Goal: Task Accomplishment & Management: Manage account settings

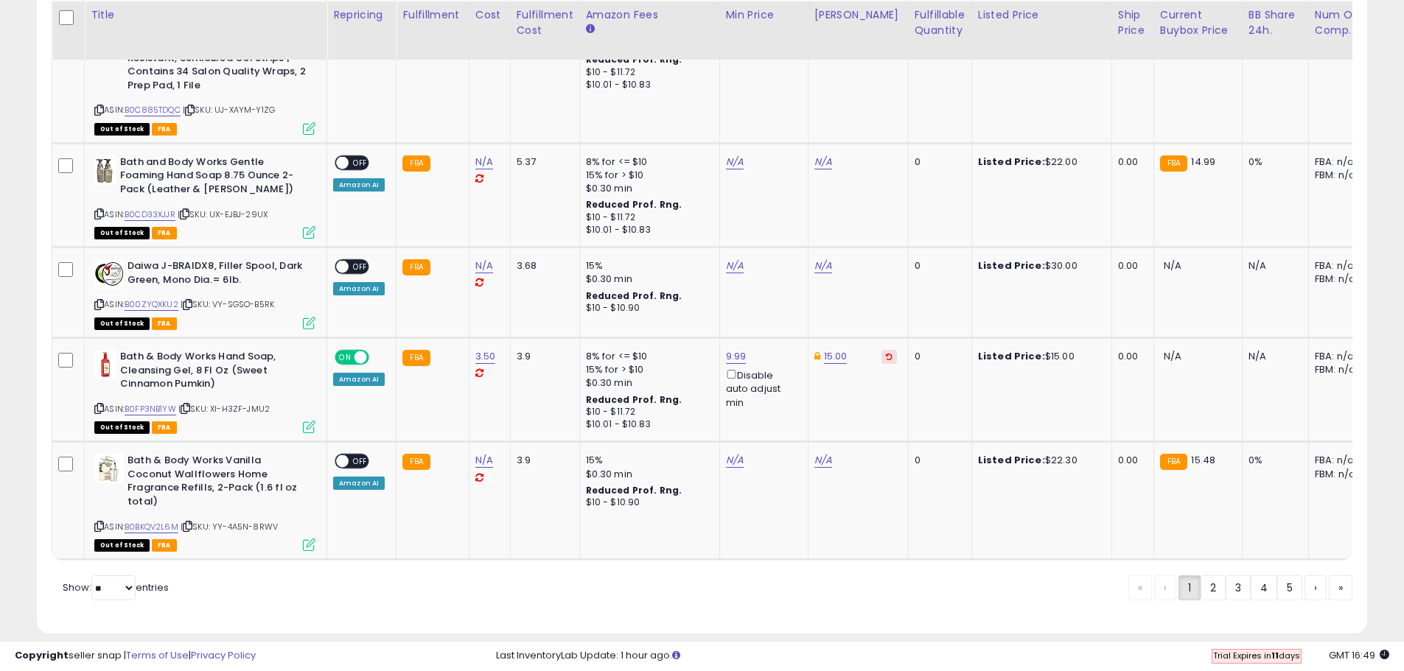
scroll to position [2902, 0]
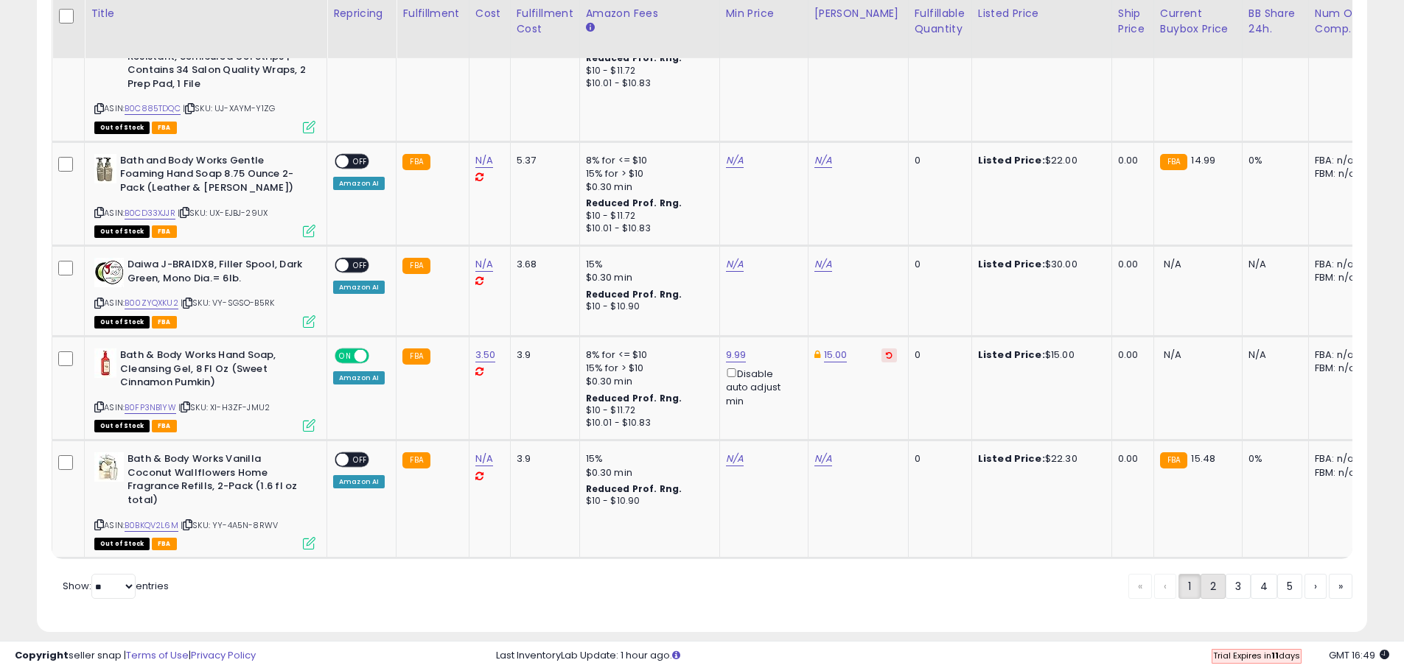
click at [1207, 574] on link "2" at bounding box center [1213, 586] width 25 height 25
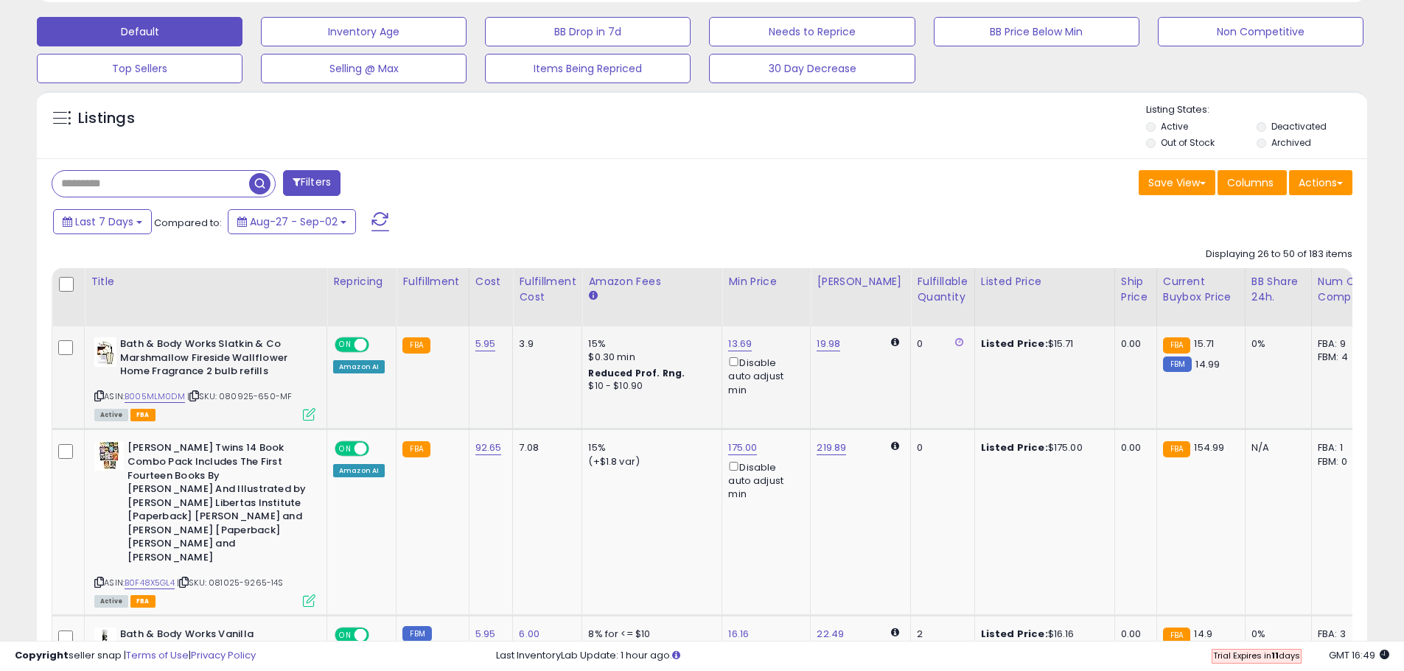
scroll to position [611, 0]
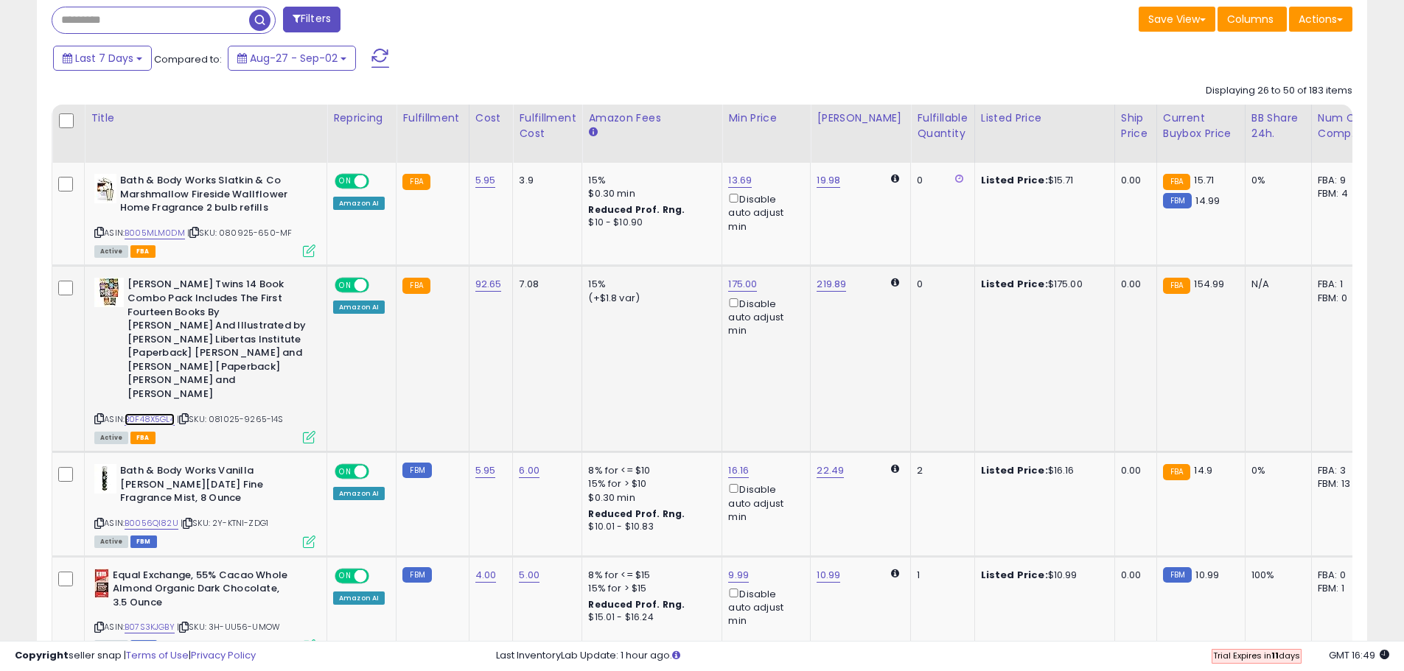
click at [157, 413] on link "B0F48X5GL4" at bounding box center [150, 419] width 50 height 13
click at [736, 284] on link "175.00" at bounding box center [742, 284] width 29 height 15
drag, startPoint x: 686, startPoint y: 229, endPoint x: 594, endPoint y: 229, distance: 92.1
click at [767, 221] on button "submit" at bounding box center [779, 232] width 25 height 22
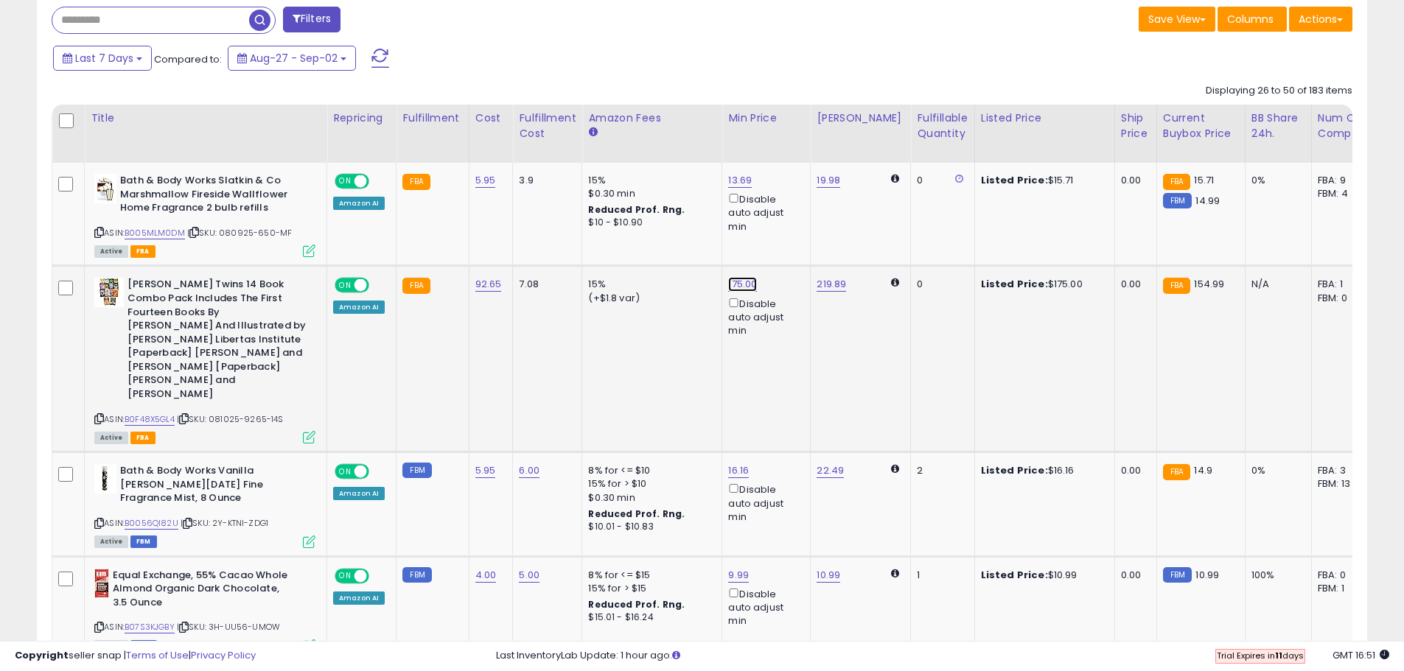
click at [745, 284] on link "175.00" at bounding box center [742, 284] width 29 height 15
drag, startPoint x: 663, startPoint y: 231, endPoint x: 613, endPoint y: 234, distance: 49.5
click at [767, 221] on button "submit" at bounding box center [779, 232] width 25 height 22
type input "******"
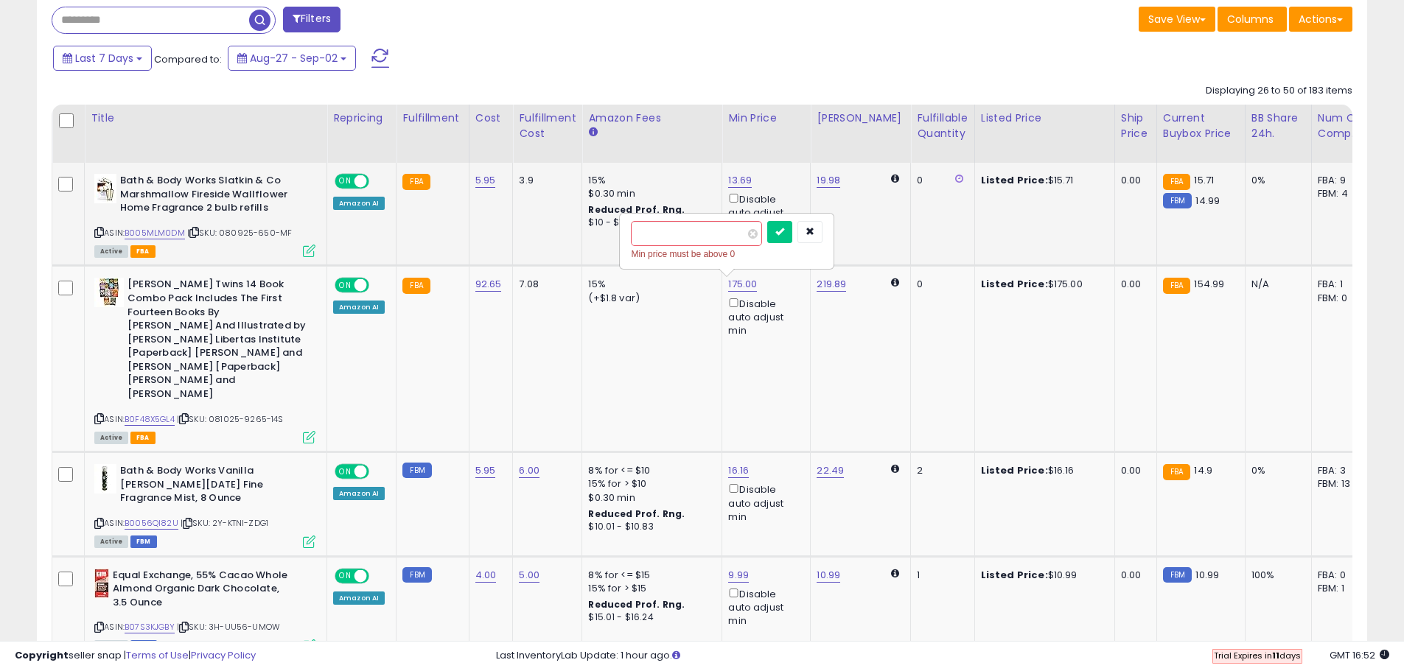
click button "submit" at bounding box center [779, 232] width 25 height 22
click at [130, 54] on span "Last 7 Days" at bounding box center [104, 58] width 58 height 15
click at [314, 18] on button "Filters" at bounding box center [311, 20] width 57 height 26
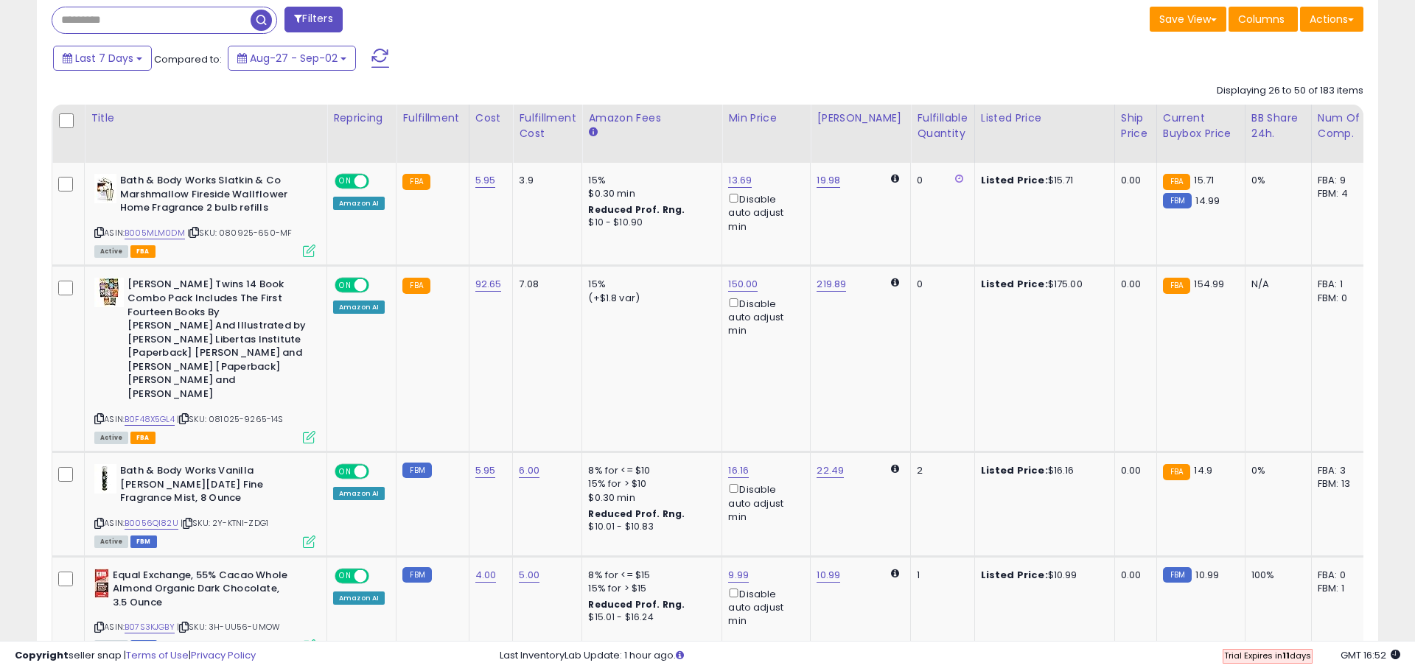
scroll to position [302, 778]
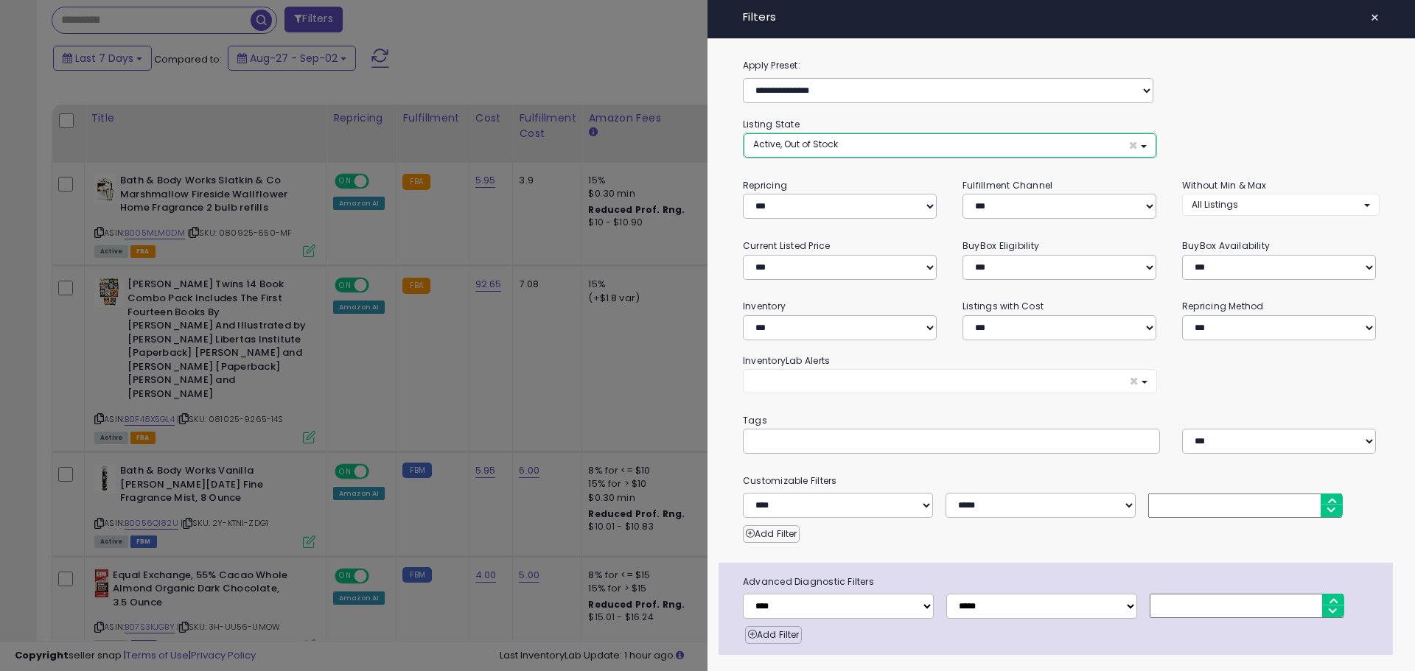
click at [913, 149] on button "Active, Out of Stock ×" at bounding box center [950, 145] width 413 height 24
select select "**********"
click at [804, 199] on span "Out of Stock" at bounding box center [789, 201] width 54 height 13
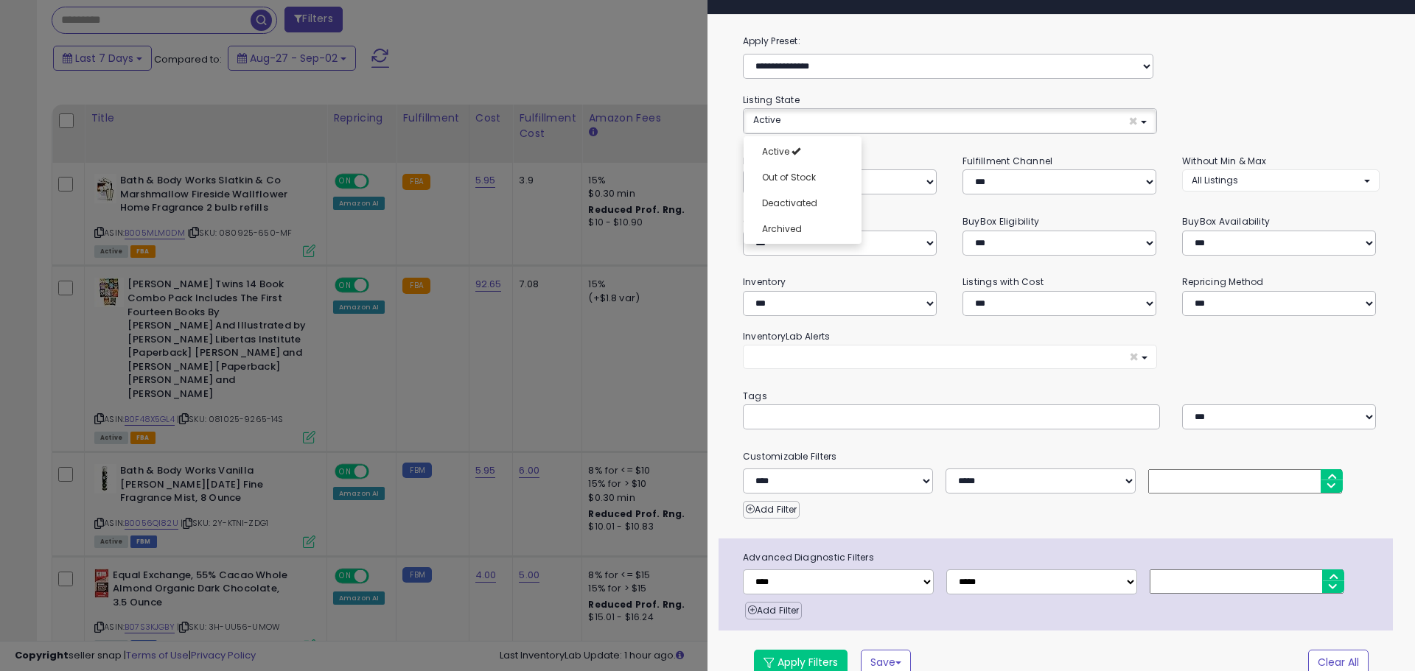
scroll to position [44, 0]
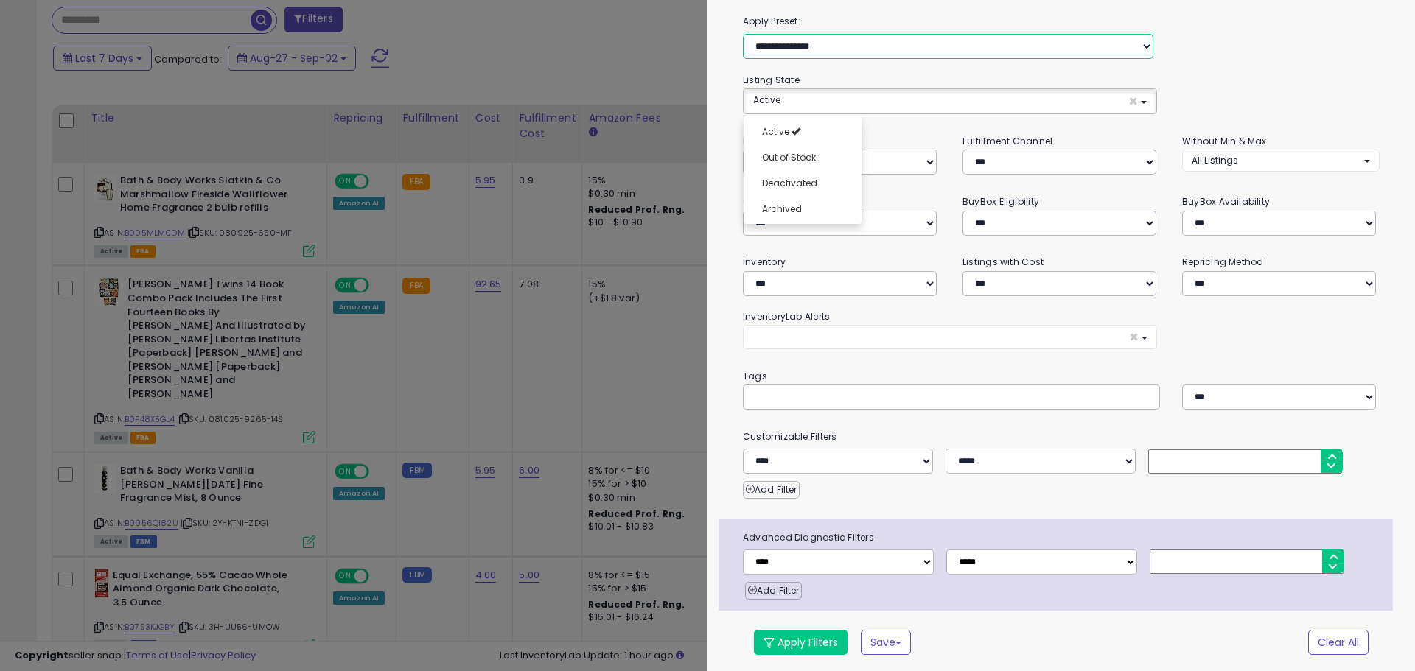
click at [903, 39] on select "**********" at bounding box center [948, 46] width 411 height 25
click at [788, 638] on button "Apply Filters" at bounding box center [801, 642] width 94 height 25
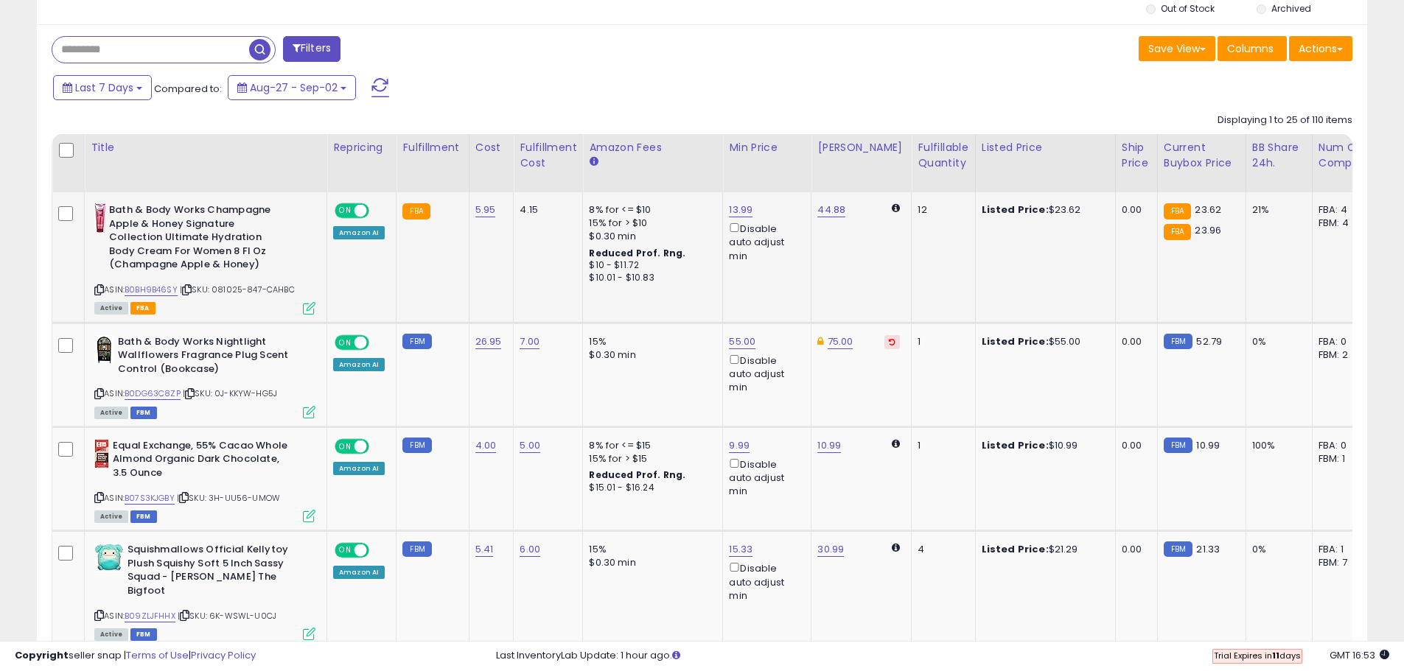
scroll to position [360, 0]
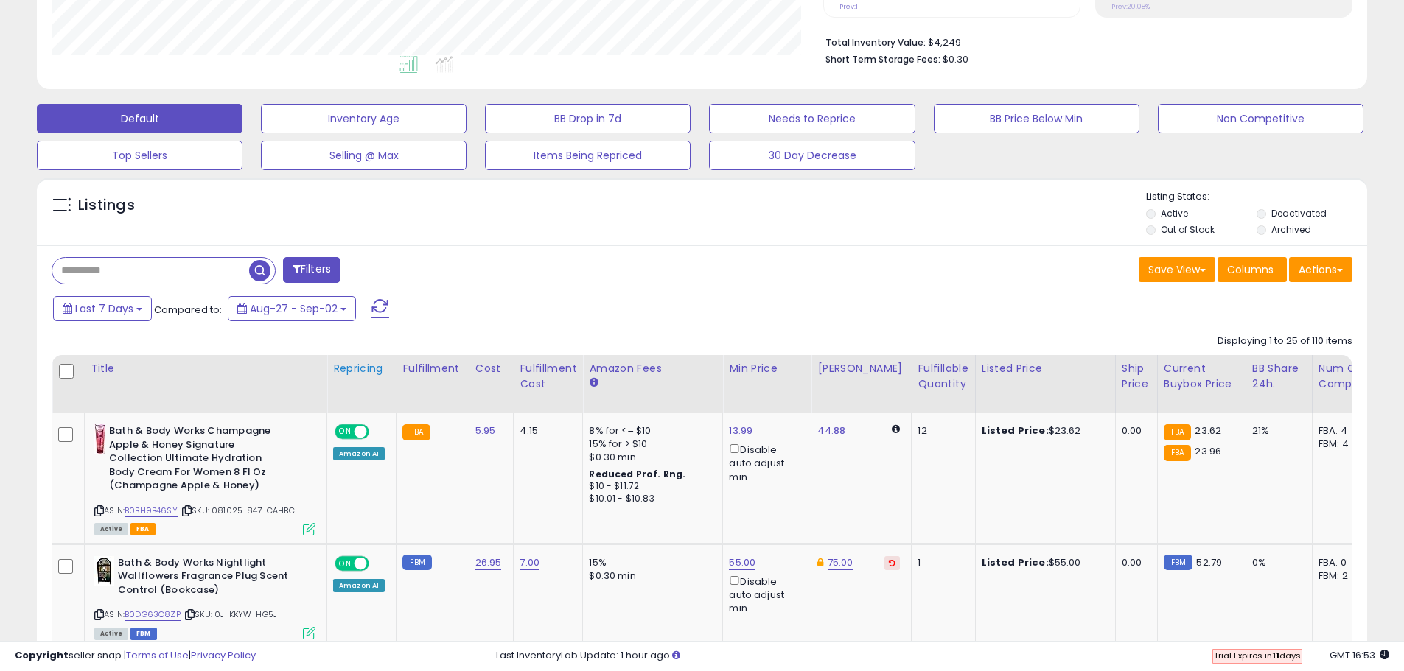
click at [357, 369] on div "Repricing" at bounding box center [361, 368] width 57 height 15
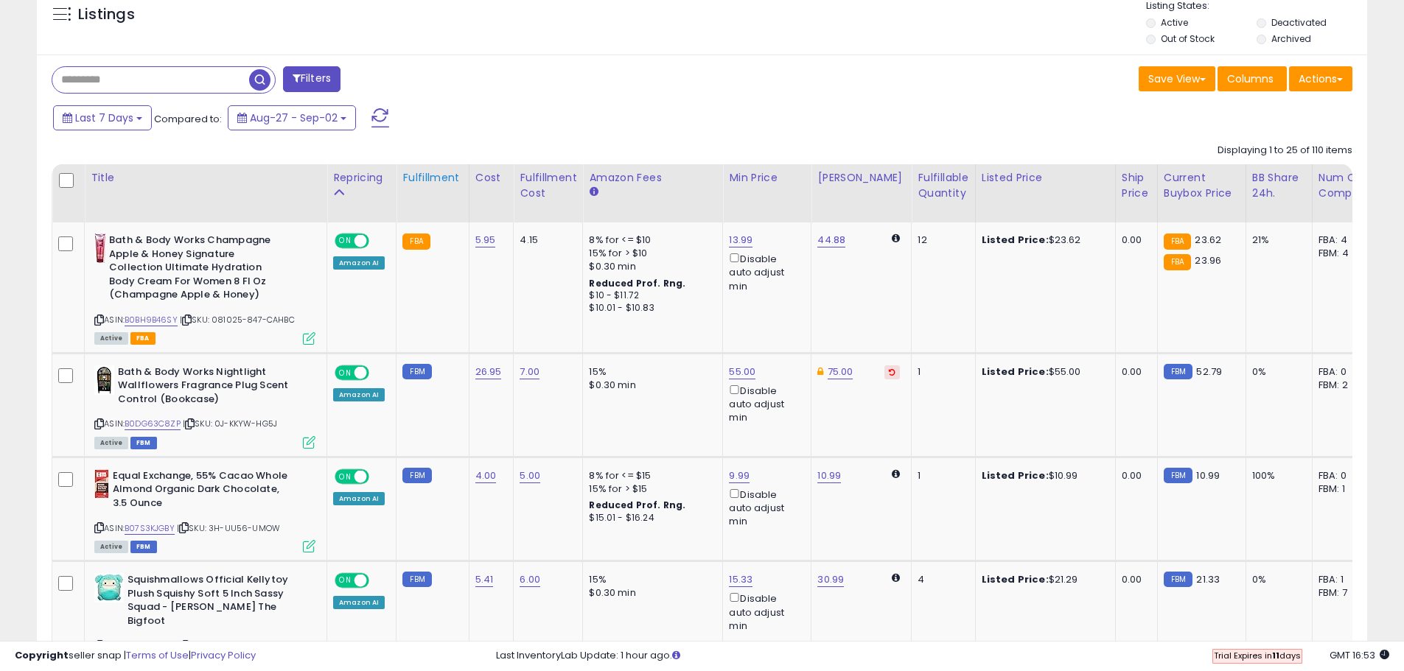
scroll to position [581, 0]
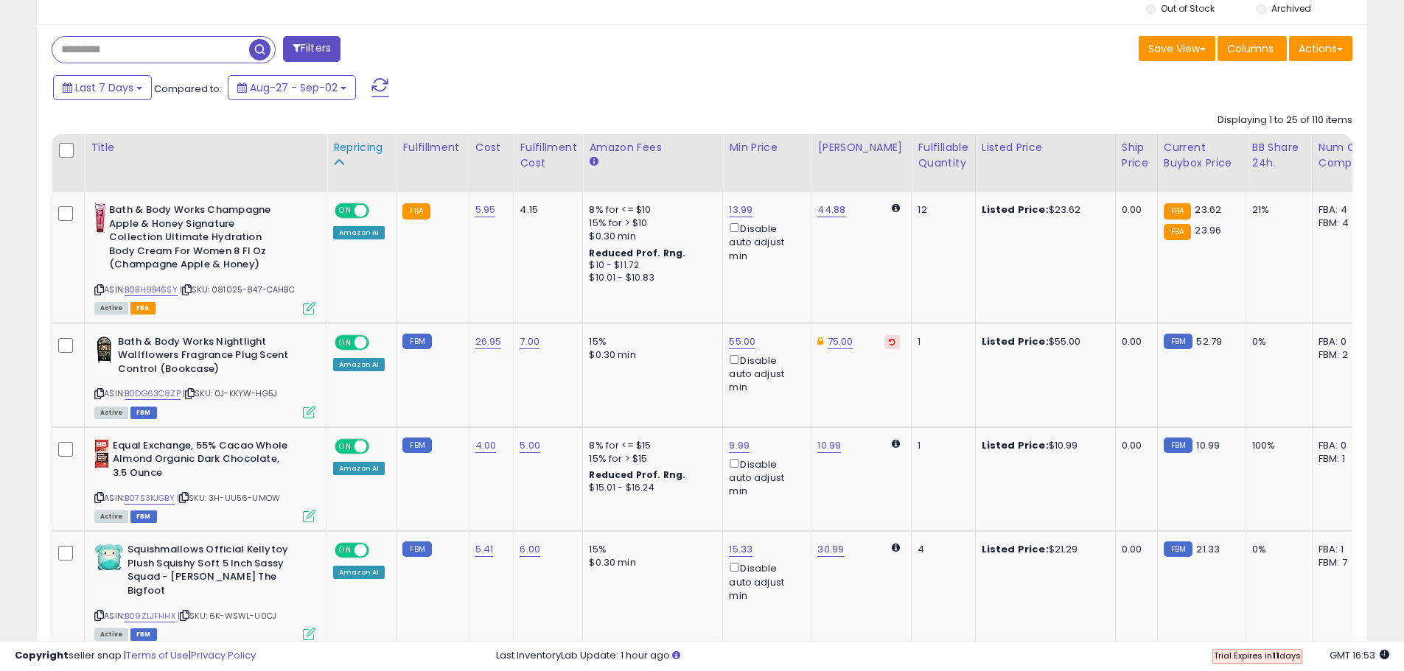
click at [357, 147] on div "Repricing" at bounding box center [361, 147] width 57 height 15
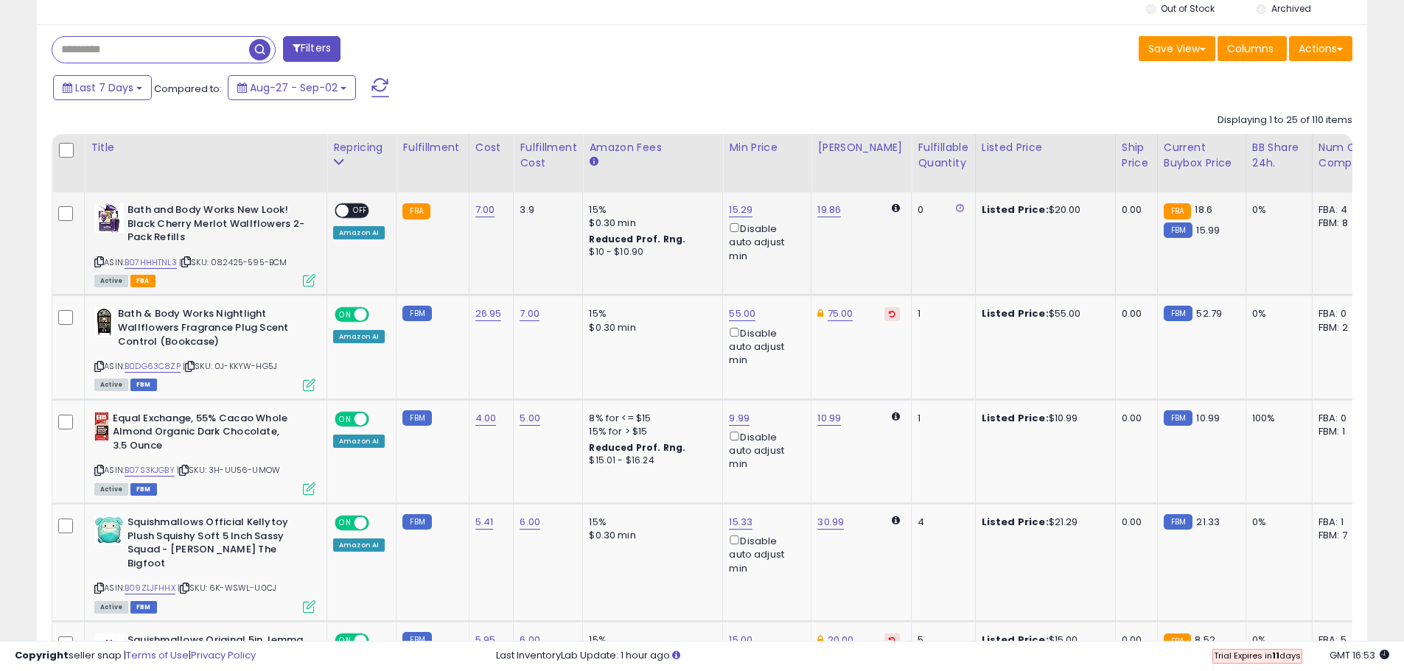
click at [358, 209] on span "OFF" at bounding box center [361, 211] width 24 height 13
click at [739, 206] on link "15.29" at bounding box center [741, 210] width 24 height 15
drag, startPoint x: 679, startPoint y: 150, endPoint x: 621, endPoint y: 151, distance: 57.5
click at [621, 151] on div "***** This will override store markup" at bounding box center [724, 167] width 212 height 54
drag, startPoint x: 666, startPoint y: 158, endPoint x: 593, endPoint y: 158, distance: 73.0
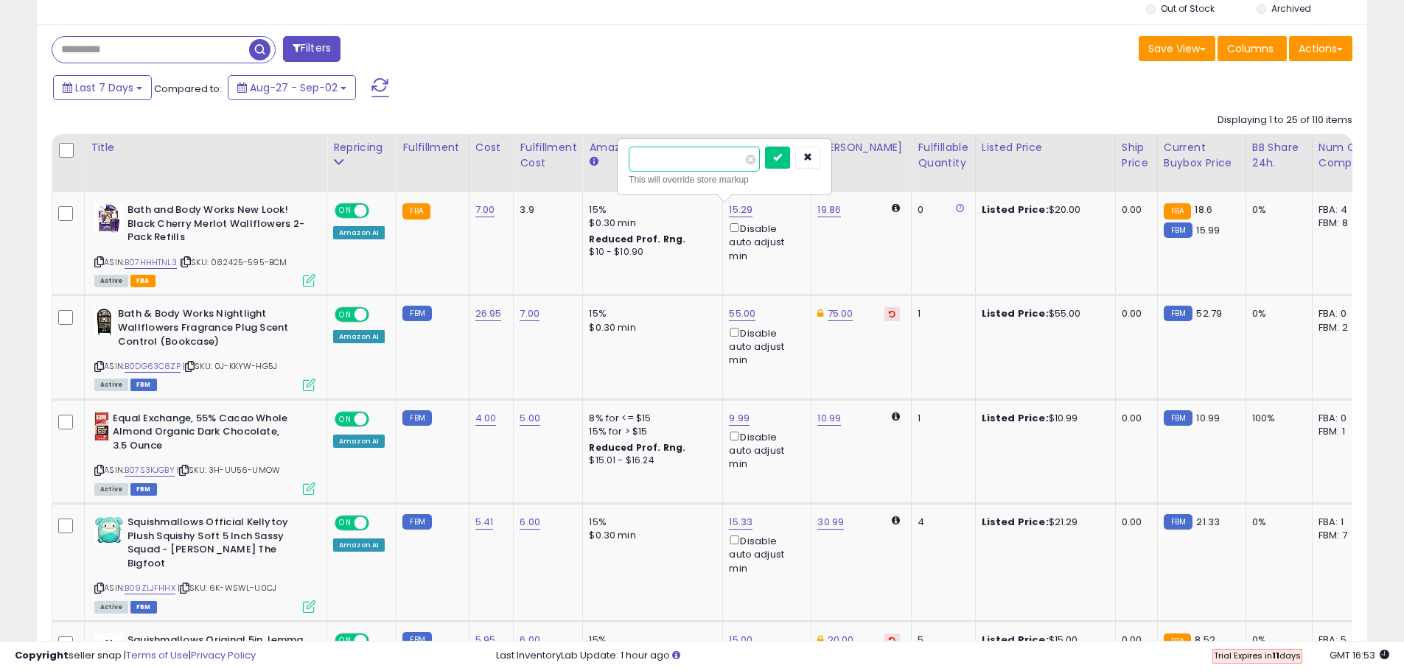
type input "*****"
click button "submit" at bounding box center [777, 158] width 25 height 22
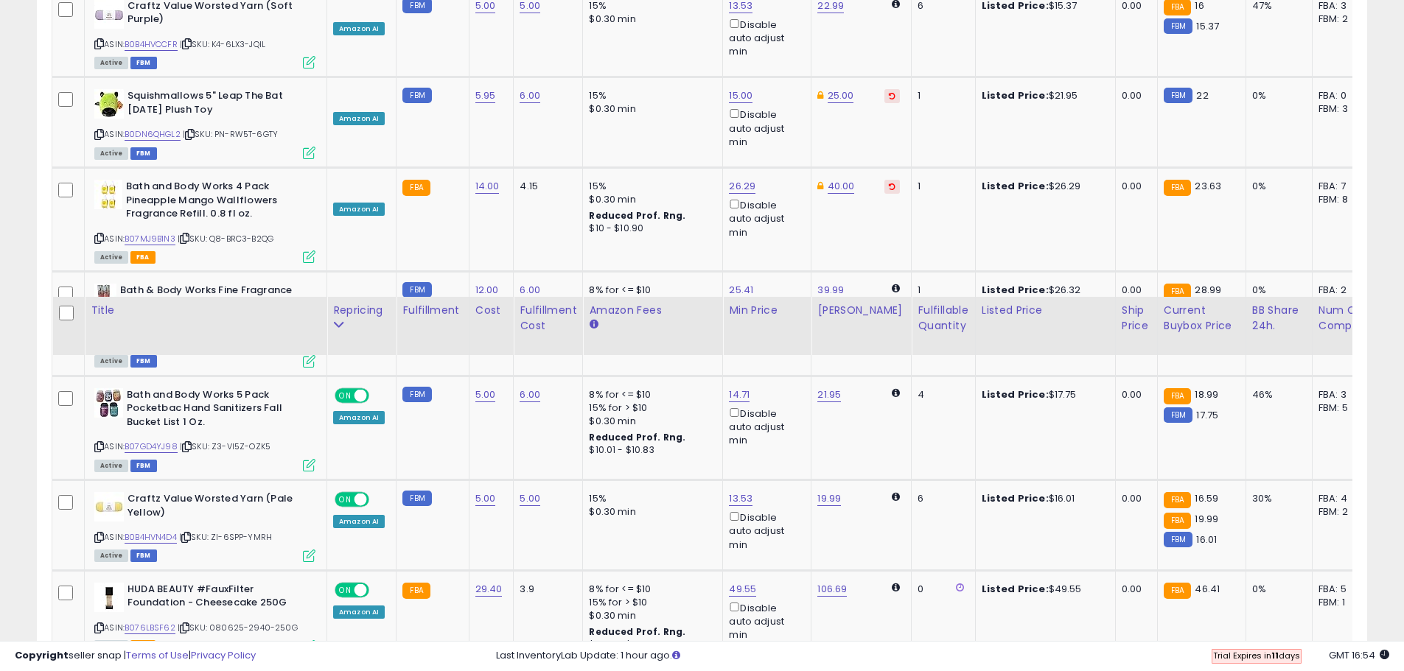
scroll to position [2940, 0]
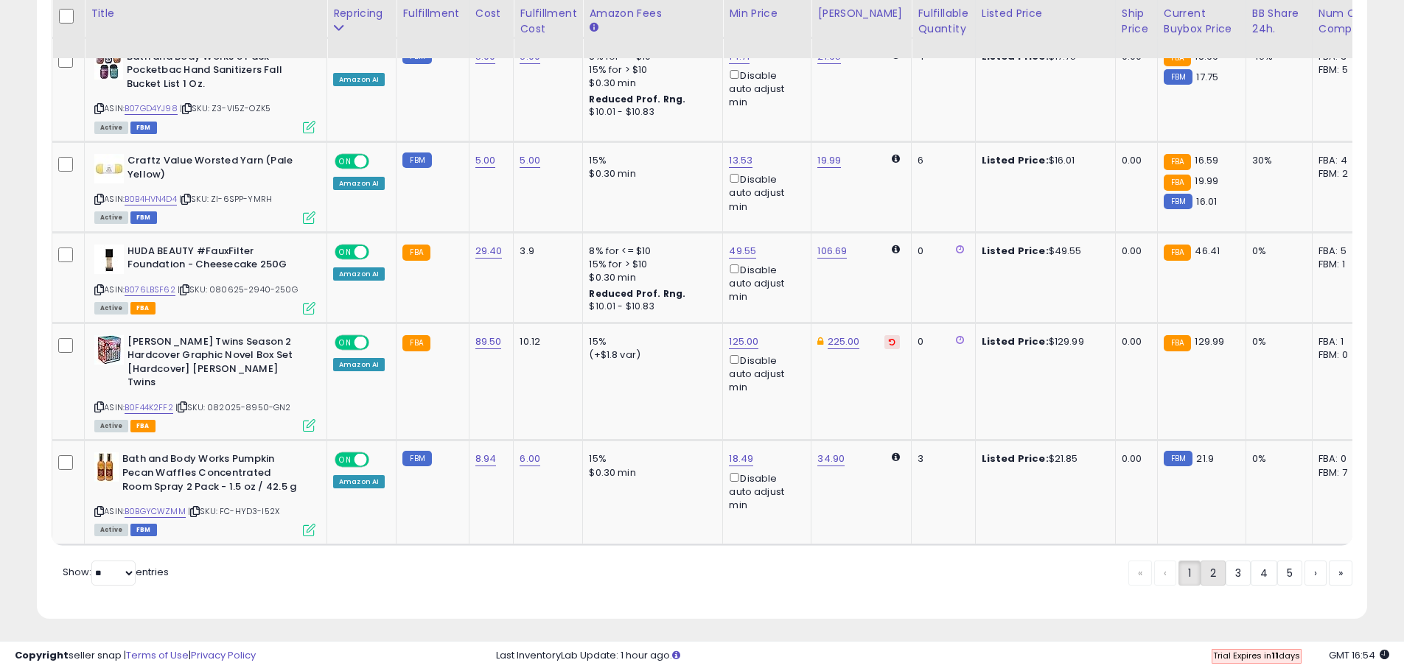
click at [1213, 575] on link "2" at bounding box center [1213, 573] width 25 height 25
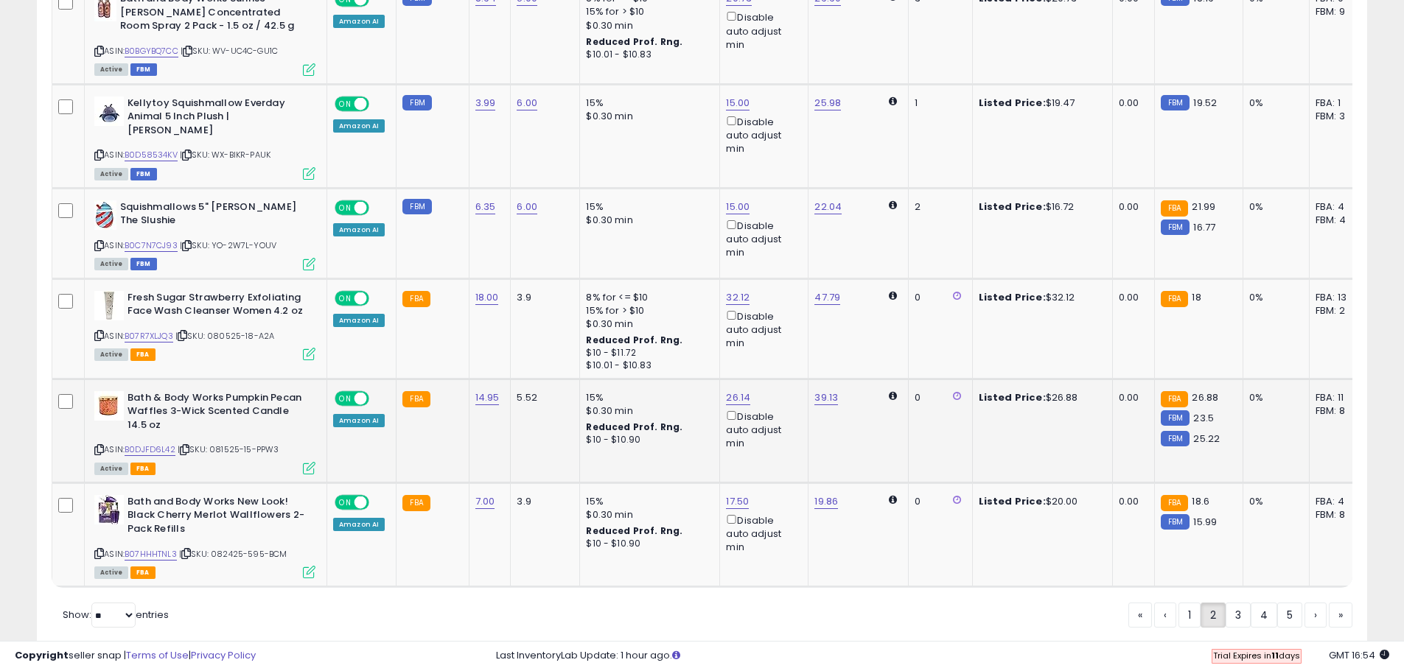
scroll to position [2772, 0]
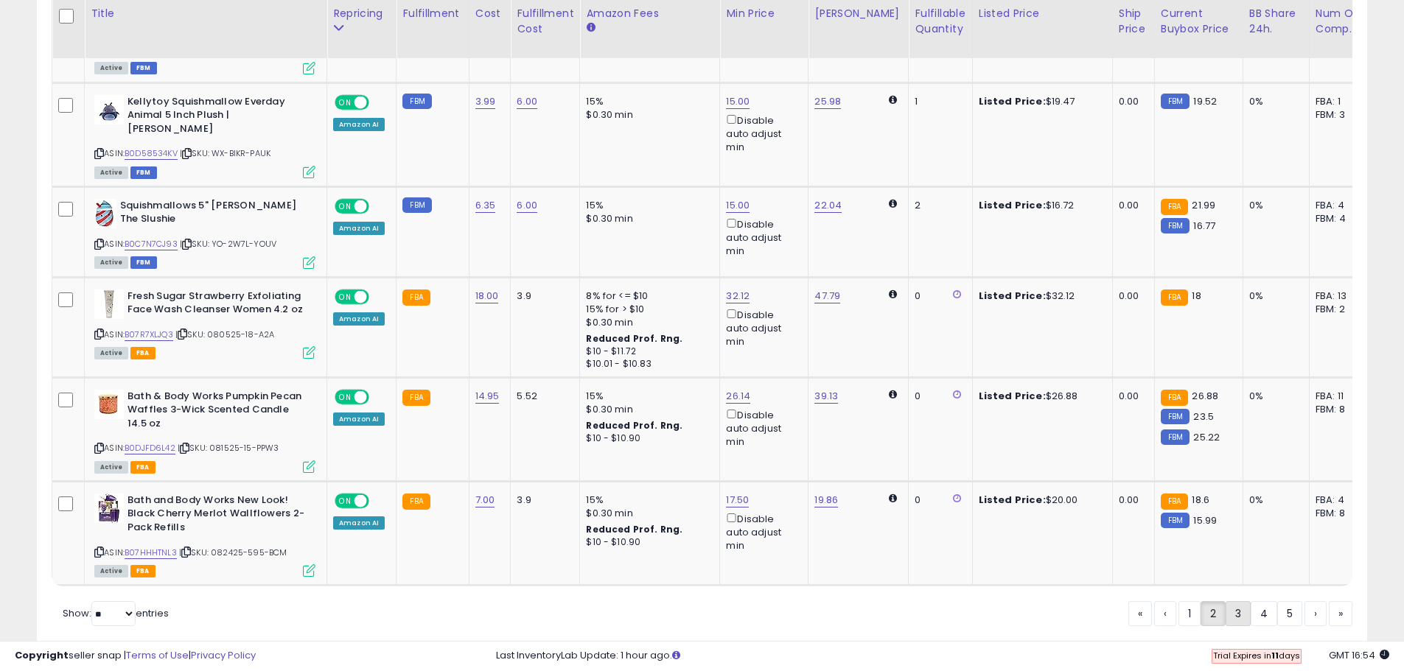
click at [1235, 601] on link "3" at bounding box center [1238, 613] width 25 height 25
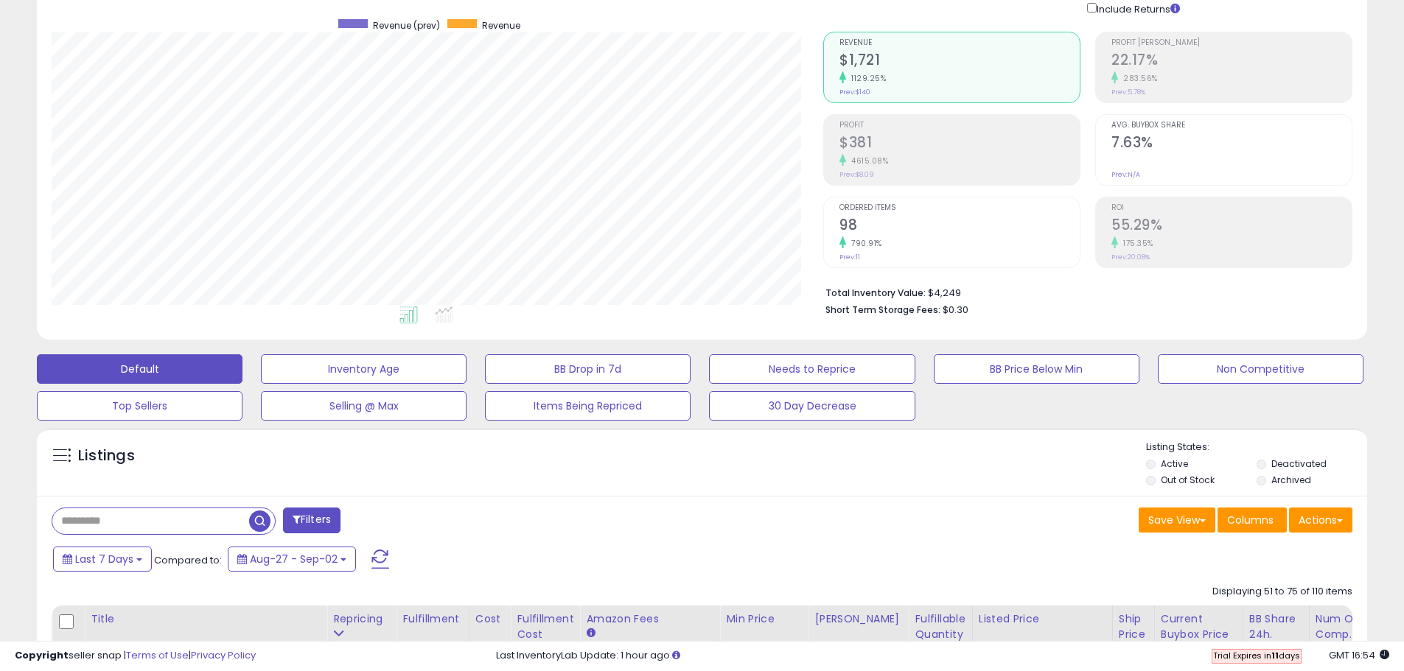
scroll to position [0, 0]
